Goal: Navigation & Orientation: Find specific page/section

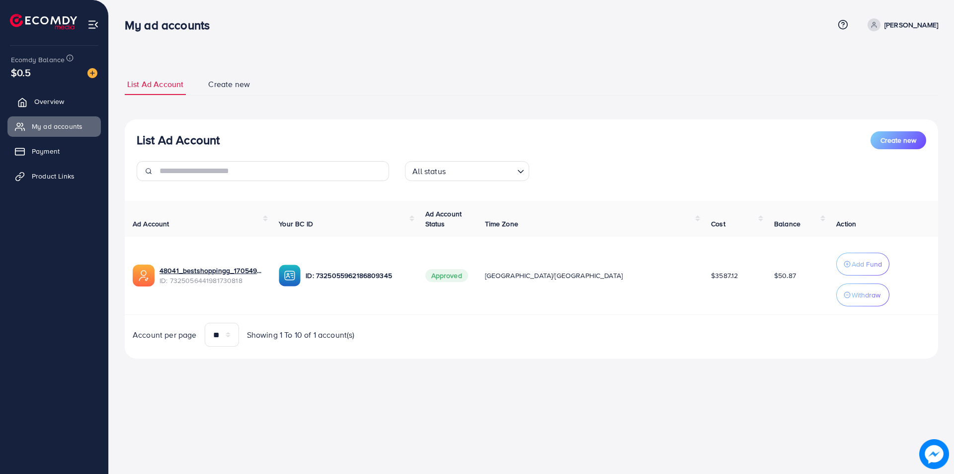
click at [54, 102] on span "Overview" at bounding box center [49, 101] width 30 height 10
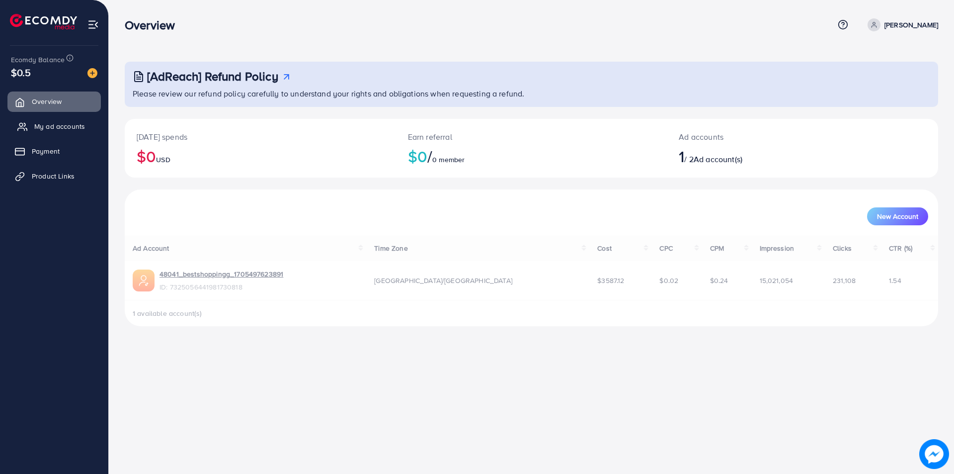
click at [46, 123] on span "My ad accounts" at bounding box center [59, 126] width 51 height 10
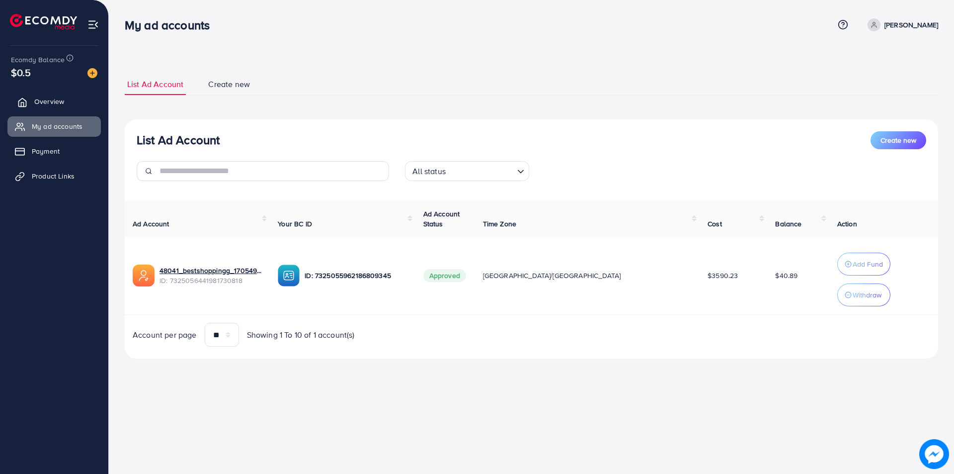
click at [43, 98] on span "Overview" at bounding box center [49, 101] width 30 height 10
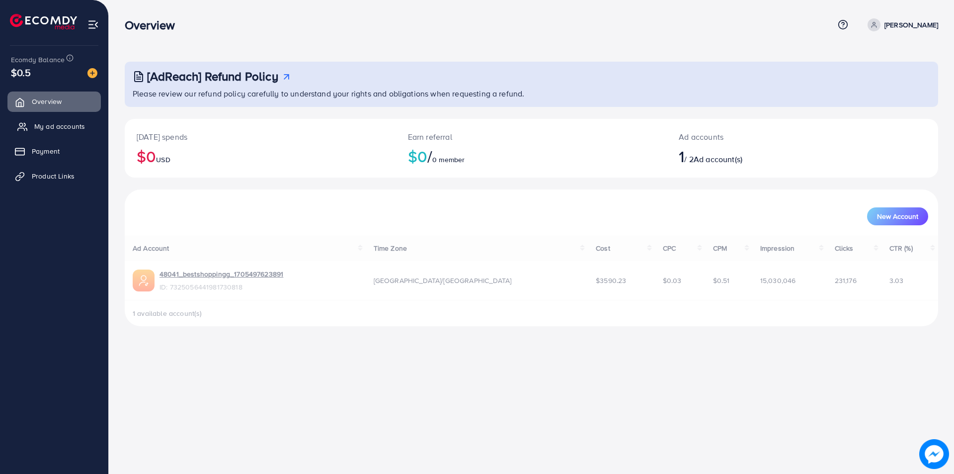
click at [33, 126] on link "My ad accounts" at bounding box center [53, 126] width 93 height 20
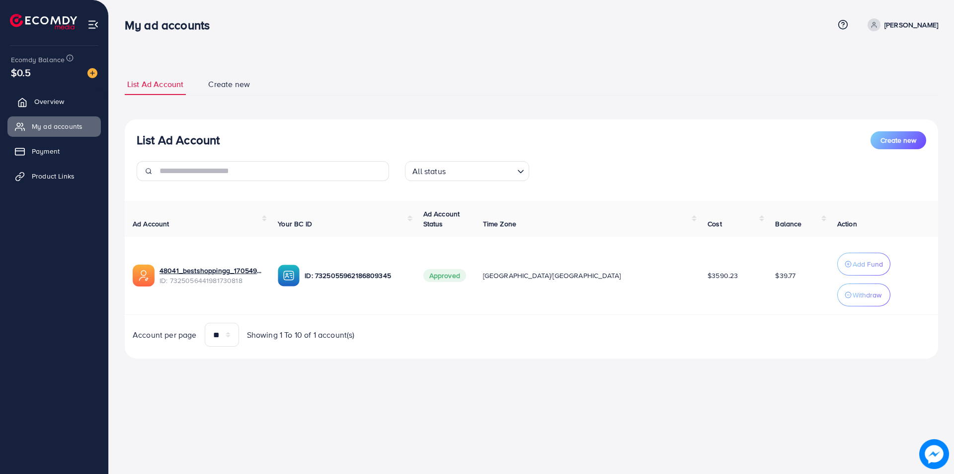
click at [45, 99] on span "Overview" at bounding box center [49, 101] width 30 height 10
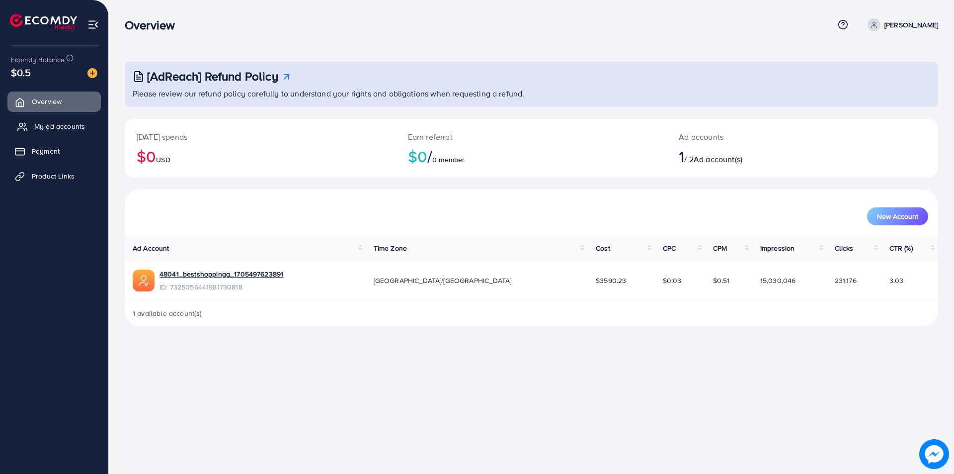
click at [56, 125] on span "My ad accounts" at bounding box center [59, 126] width 51 height 10
